Goal: Information Seeking & Learning: Check status

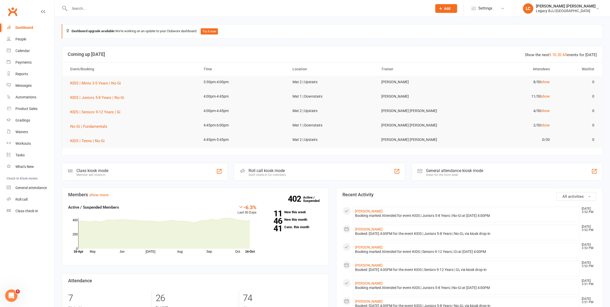
click at [168, 7] on input "text" at bounding box center [248, 8] width 361 height 7
type input "ziggy"
click at [21, 52] on div "Calendar" at bounding box center [22, 51] width 14 height 4
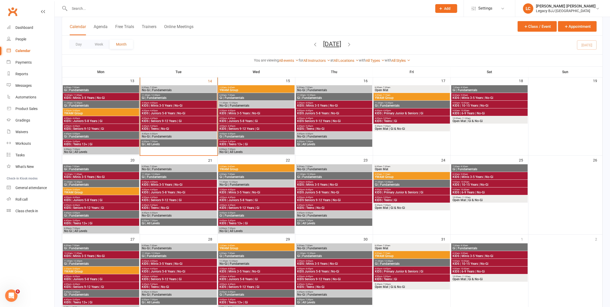
scroll to position [161, 0]
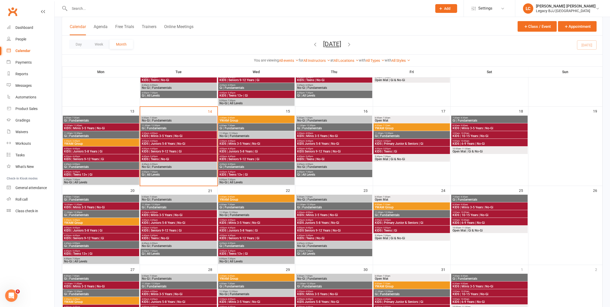
click at [175, 135] on span "KIDS | Minis 3-5 Years | No-Gi" at bounding box center [178, 135] width 74 height 3
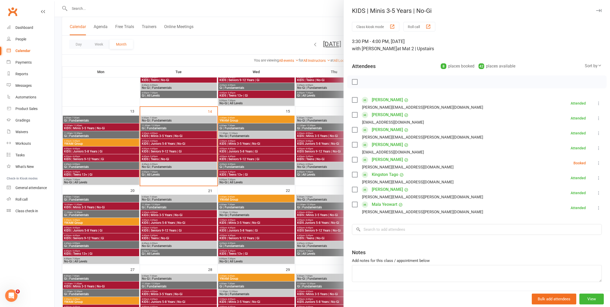
click at [595, 12] on button "button" at bounding box center [598, 10] width 6 height 6
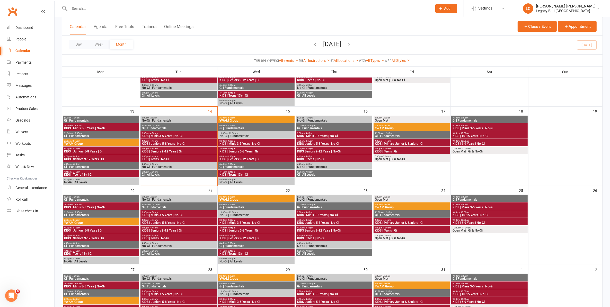
click at [189, 9] on input "text" at bounding box center [248, 8] width 361 height 7
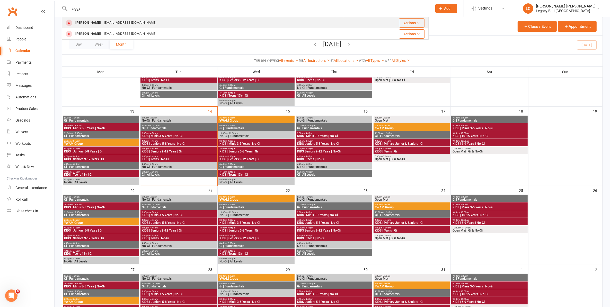
type input "ziggy"
click at [101, 25] on div "[PERSON_NAME]" at bounding box center [88, 22] width 29 height 7
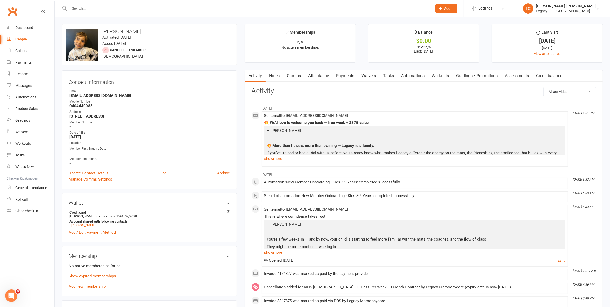
drag, startPoint x: 112, startPoint y: 31, endPoint x: 103, endPoint y: 33, distance: 8.9
click at [103, 33] on h3 "[PERSON_NAME]" at bounding box center [149, 32] width 166 height 6
copy h3 "[PERSON_NAME]"
drag, startPoint x: 128, startPoint y: 92, endPoint x: 125, endPoint y: 94, distance: 3.6
click at [125, 94] on li "Email [EMAIL_ADDRESS][DOMAIN_NAME]" at bounding box center [149, 93] width 161 height 9
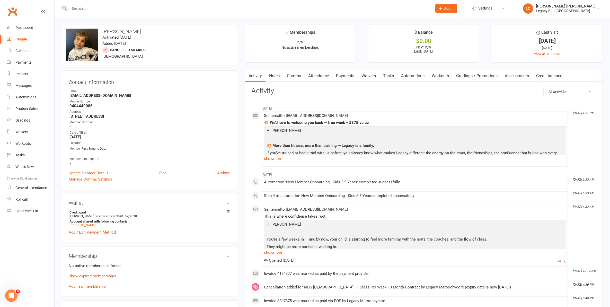
copy li "[EMAIL_ADDRESS][DOMAIN_NAME]"
drag, startPoint x: 95, startPoint y: 104, endPoint x: 69, endPoint y: 106, distance: 26.9
click at [69, 106] on li "Mobile Number [PHONE_NUMBER]" at bounding box center [149, 103] width 161 height 9
copy strong "0404440085"
click at [354, 74] on link "Payments" at bounding box center [344, 76] width 25 height 12
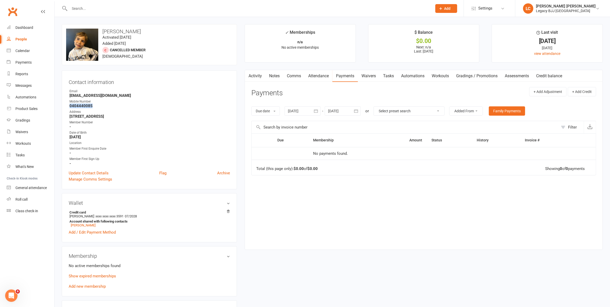
click at [317, 109] on icon "button" at bounding box center [315, 110] width 5 height 5
click at [292, 123] on icon "button" at bounding box center [293, 123] width 4 height 4
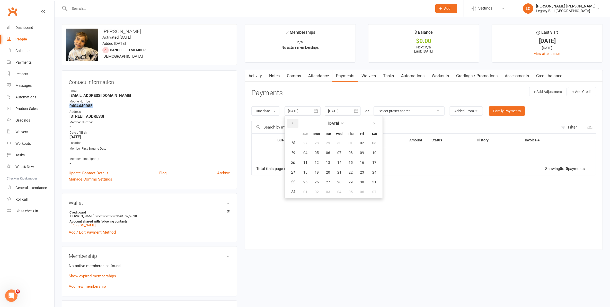
click at [292, 123] on icon "button" at bounding box center [293, 123] width 4 height 4
click at [311, 149] on button "05" at bounding box center [305, 152] width 11 height 9
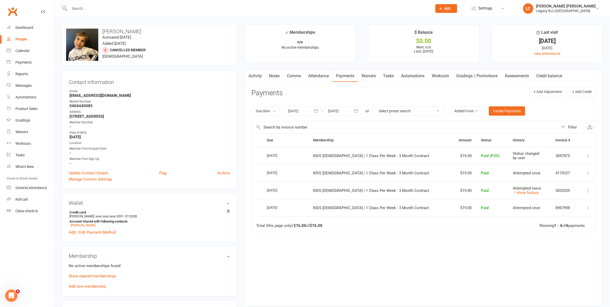
click at [314, 111] on icon "button" at bounding box center [315, 110] width 5 height 5
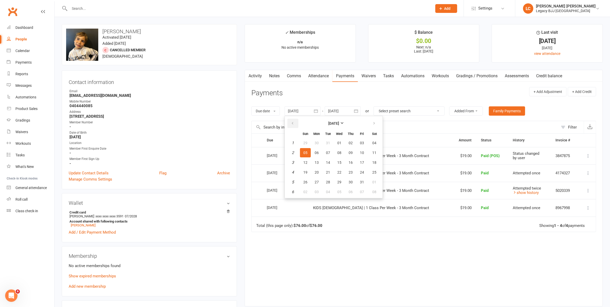
click at [291, 123] on icon "button" at bounding box center [293, 123] width 4 height 4
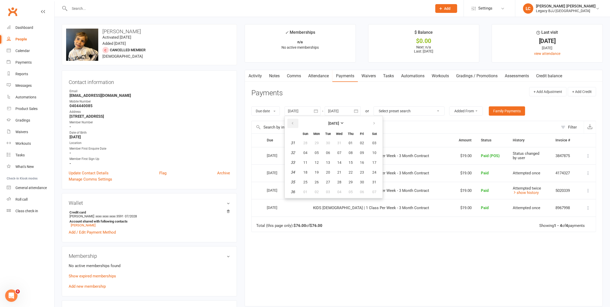
click at [291, 123] on icon "button" at bounding box center [293, 123] width 4 height 4
click at [305, 153] on span "02" at bounding box center [305, 152] width 4 height 4
type input "[DATE]"
